Goal: Information Seeking & Learning: Find specific fact

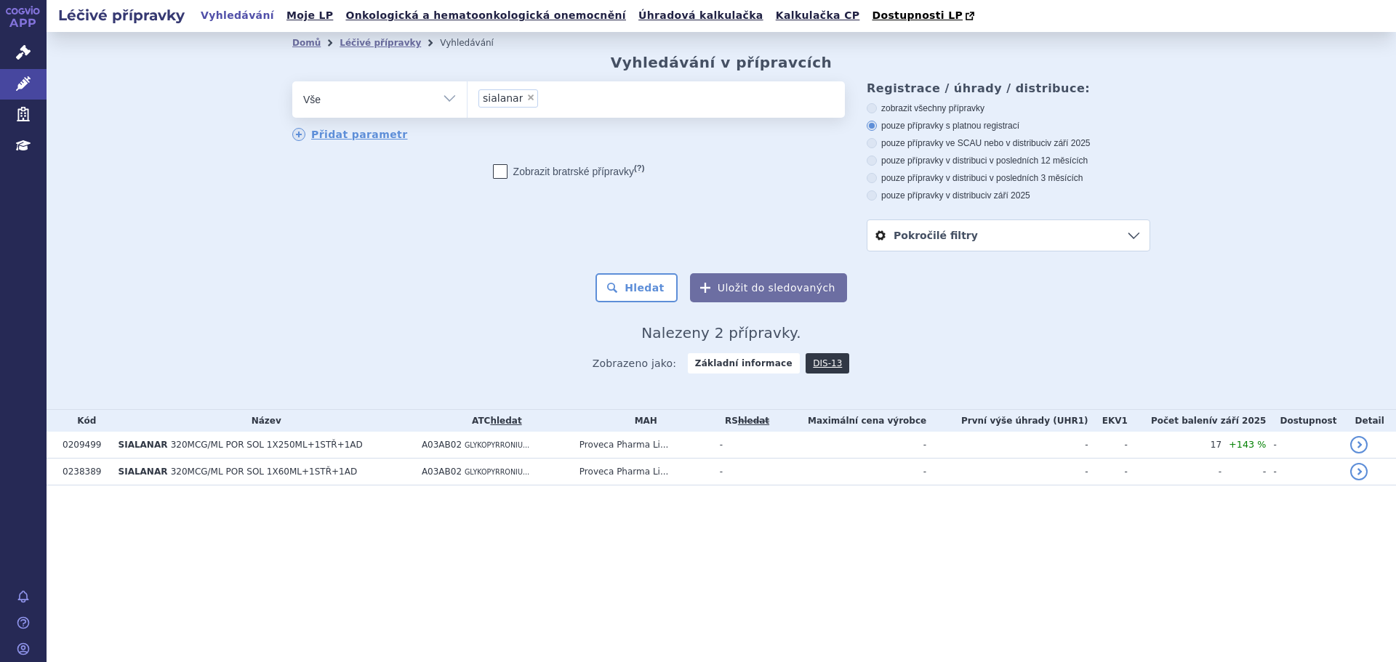
click at [526, 96] on span "×" at bounding box center [530, 97] width 9 height 9
click at [467, 96] on select "sialanar" at bounding box center [467, 99] width 1 height 36
select select
click at [409, 95] on select "Vše Přípravek/SUKL kód MAH VPOIS ATC/Aktivní látka Léková forma Síla" at bounding box center [379, 97] width 174 height 33
select select "filter-atc-group"
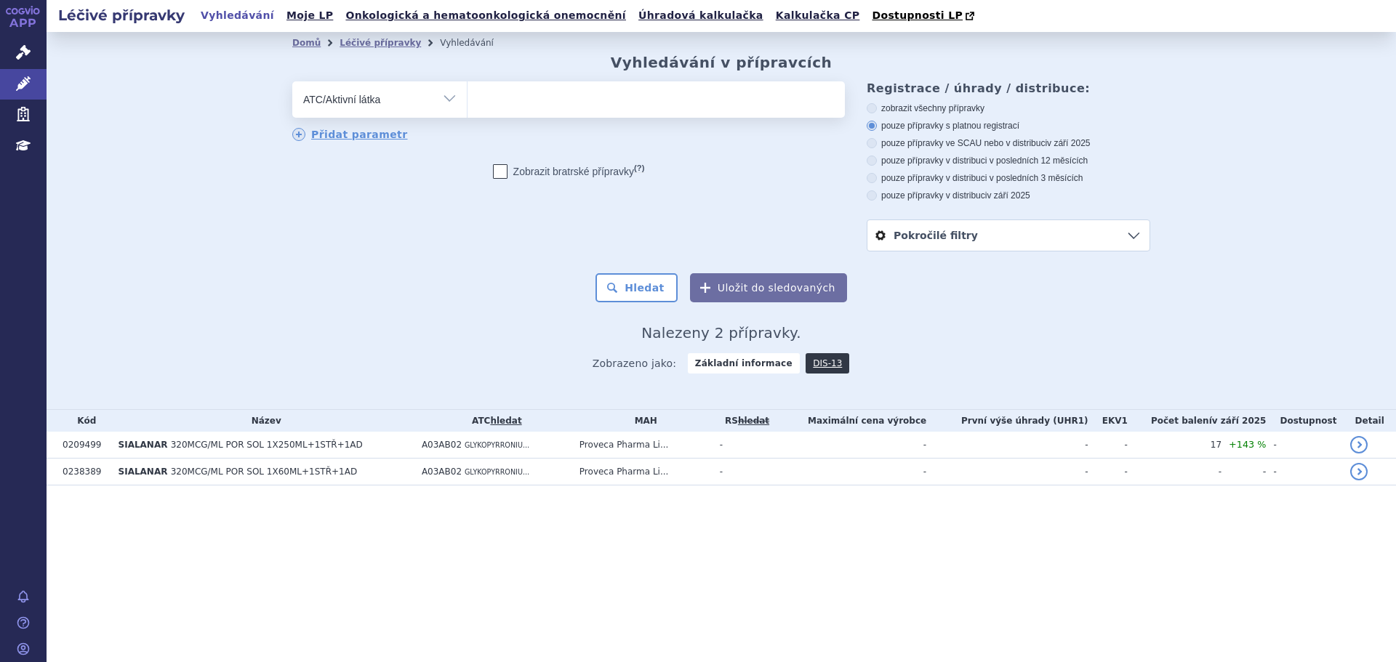
click at [292, 82] on select "Vše Přípravek/SUKL kód MAH VPOIS ATC/Aktivní látka Léková forma Síla" at bounding box center [379, 97] width 174 height 33
click at [494, 99] on ul at bounding box center [655, 96] width 377 height 31
click at [467, 99] on select at bounding box center [467, 99] width 1 height 36
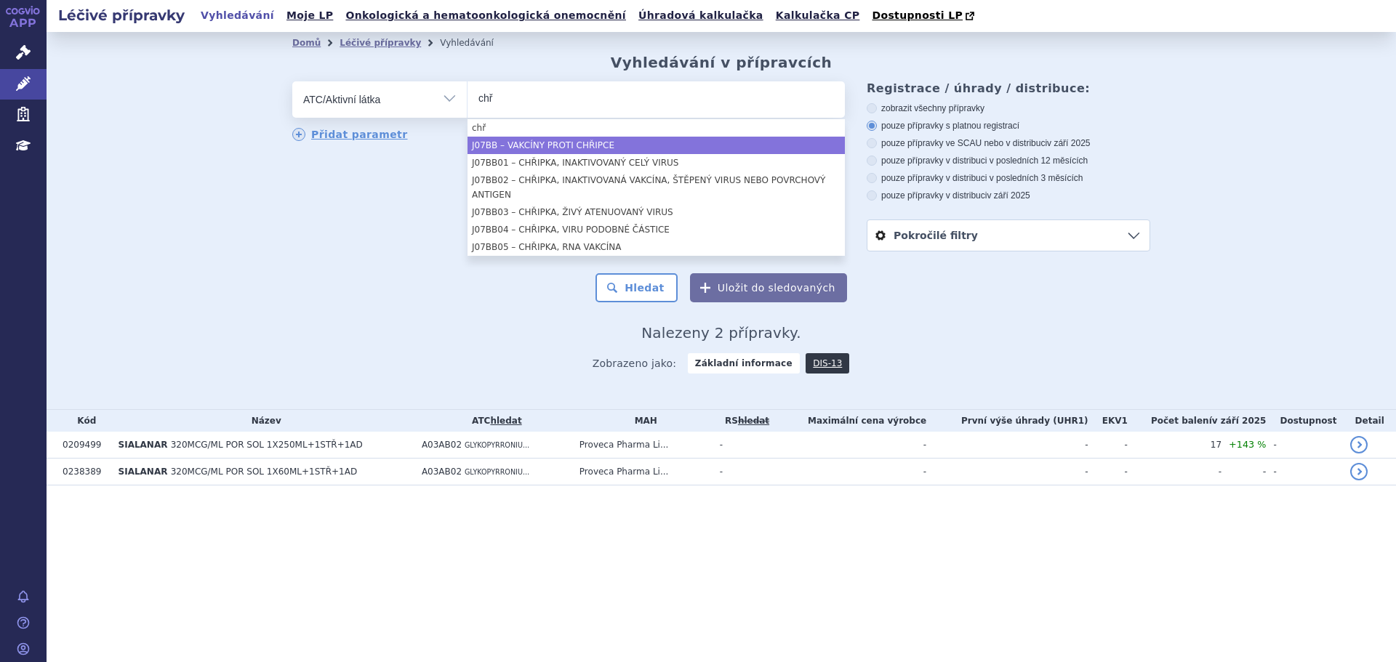
type input "chř"
select select "J07BB"
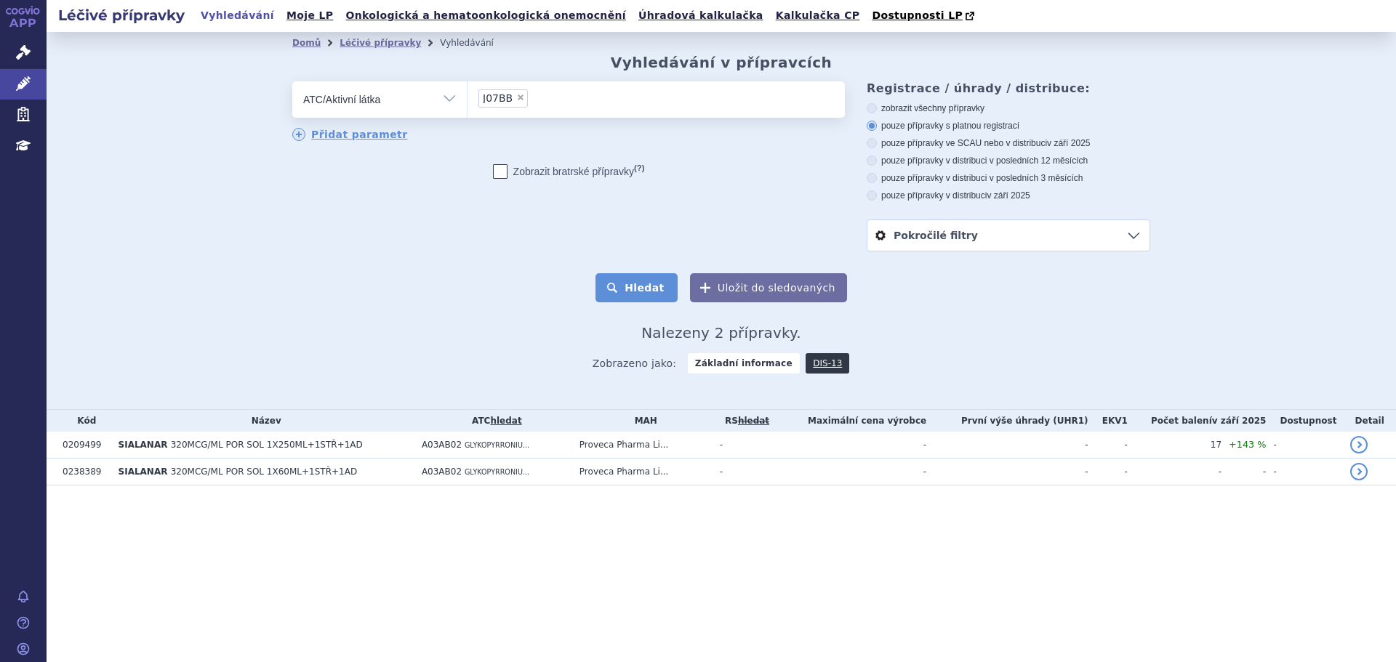
click at [640, 284] on button "Hledat" at bounding box center [636, 287] width 82 height 29
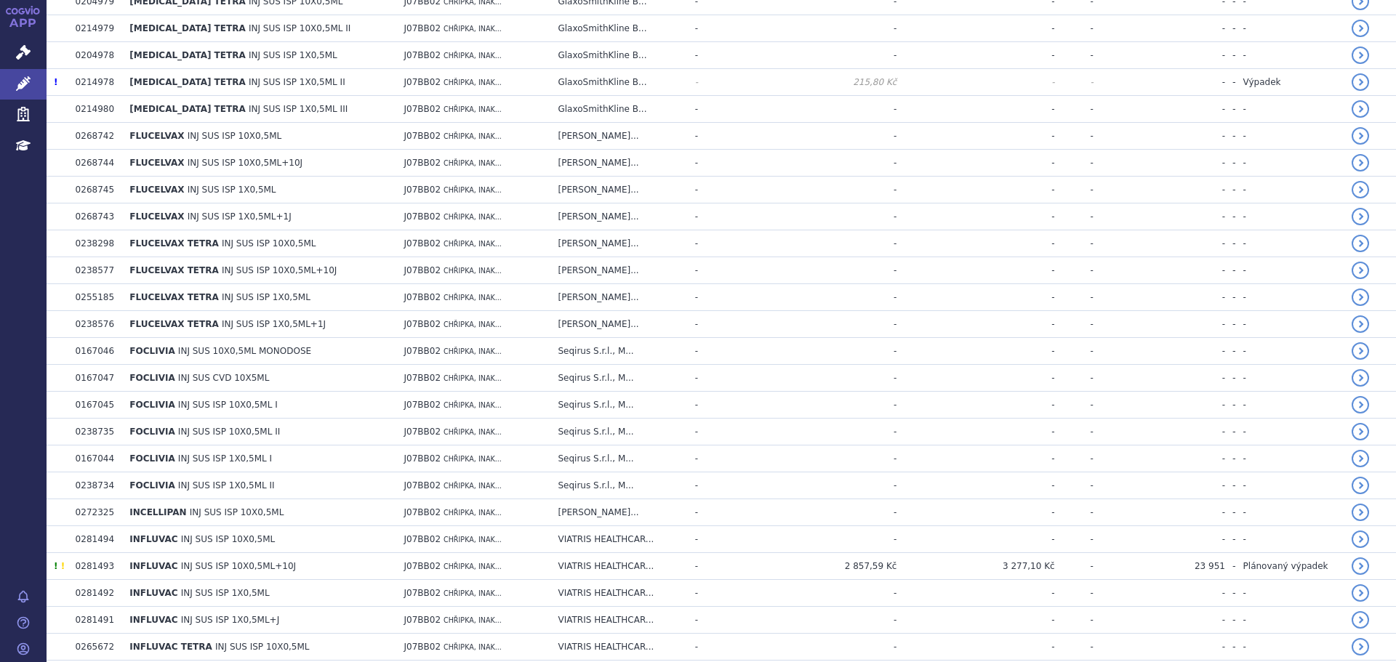
scroll to position [1890, 0]
